Goal: Find specific page/section: Find specific page/section

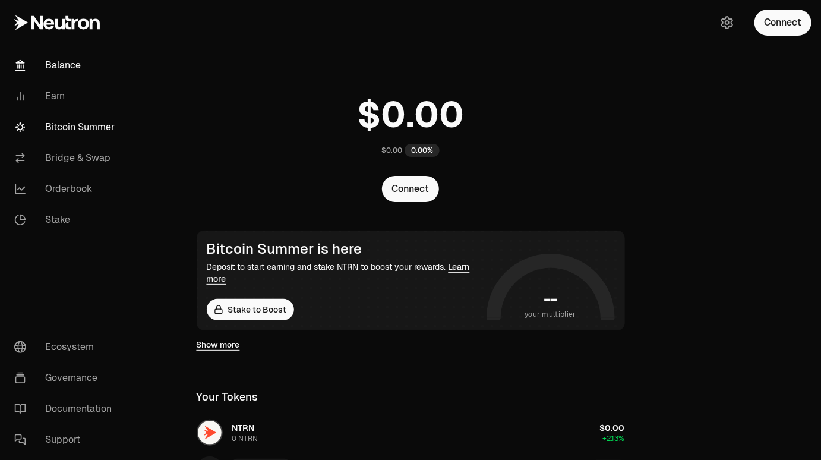
click at [91, 130] on link "Bitcoin Summer" at bounding box center [67, 127] width 124 height 31
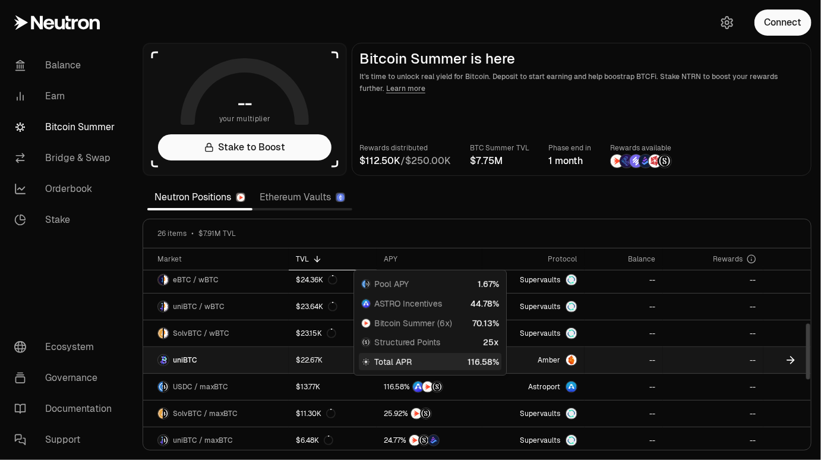
scroll to position [239, 0]
